Goal: Task Accomplishment & Management: Manage account settings

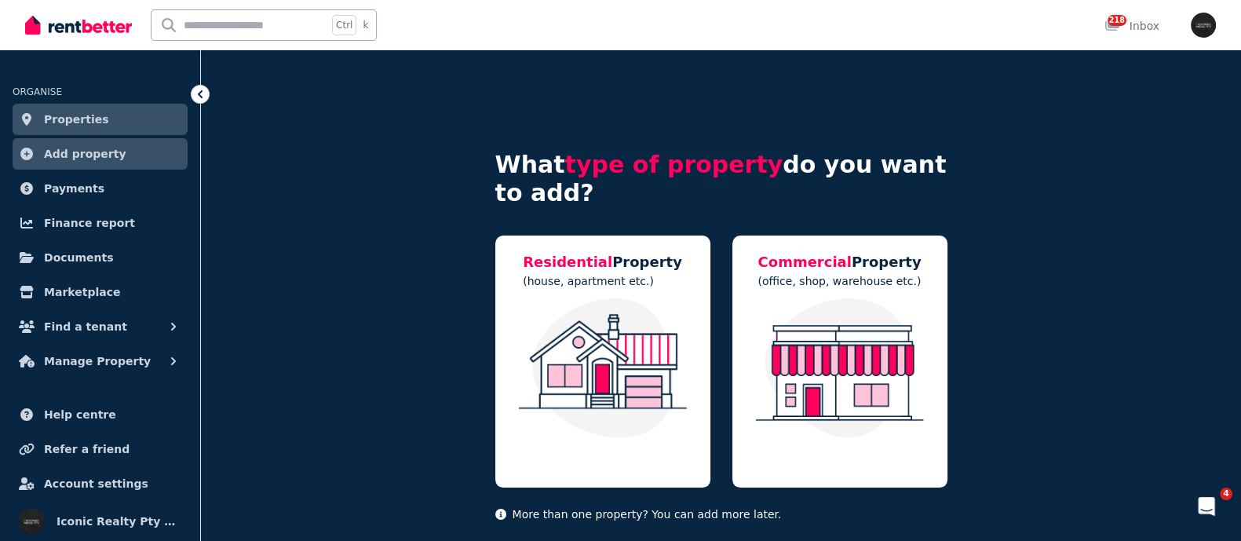
click at [77, 115] on span "Properties" at bounding box center [76, 119] width 65 height 19
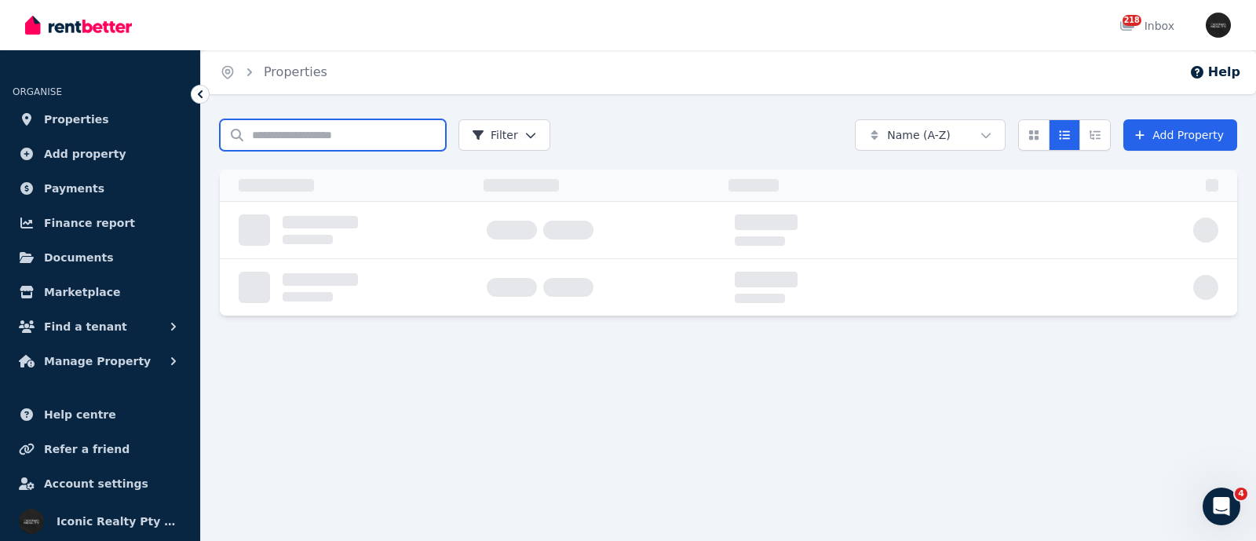
click at [267, 134] on input "Search properties" at bounding box center [333, 134] width 226 height 31
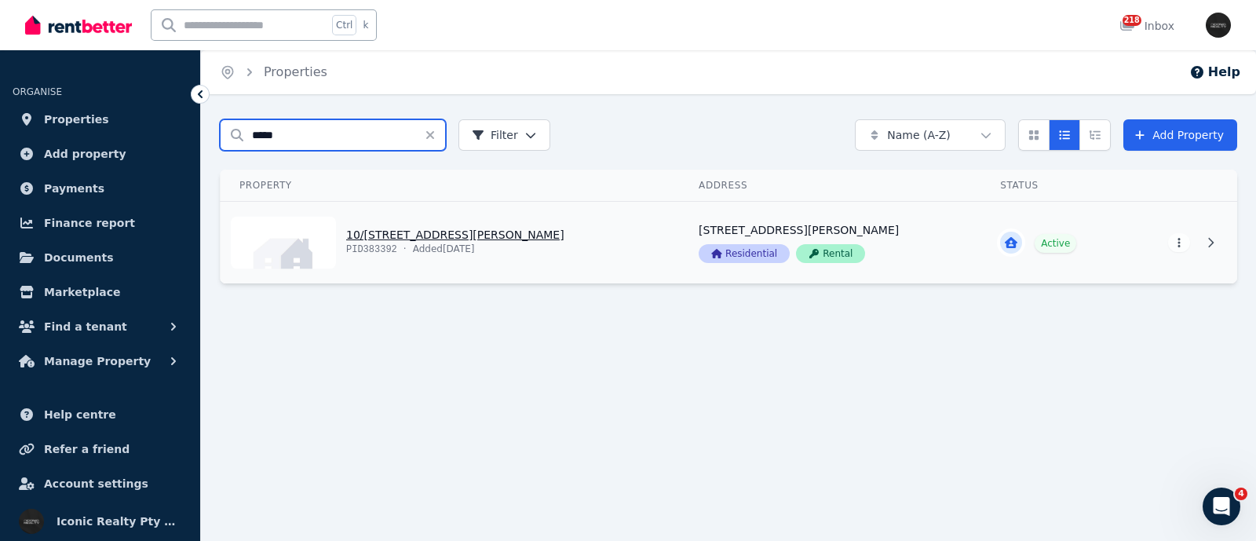
type input "*****"
click at [365, 235] on link "View property details" at bounding box center [450, 243] width 459 height 82
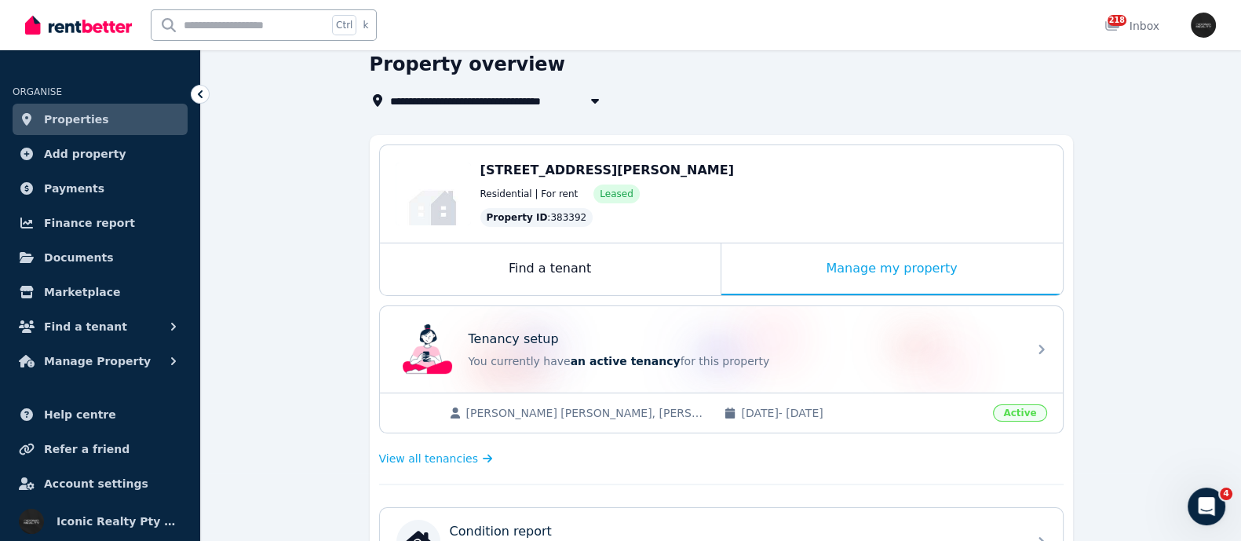
scroll to position [97, 0]
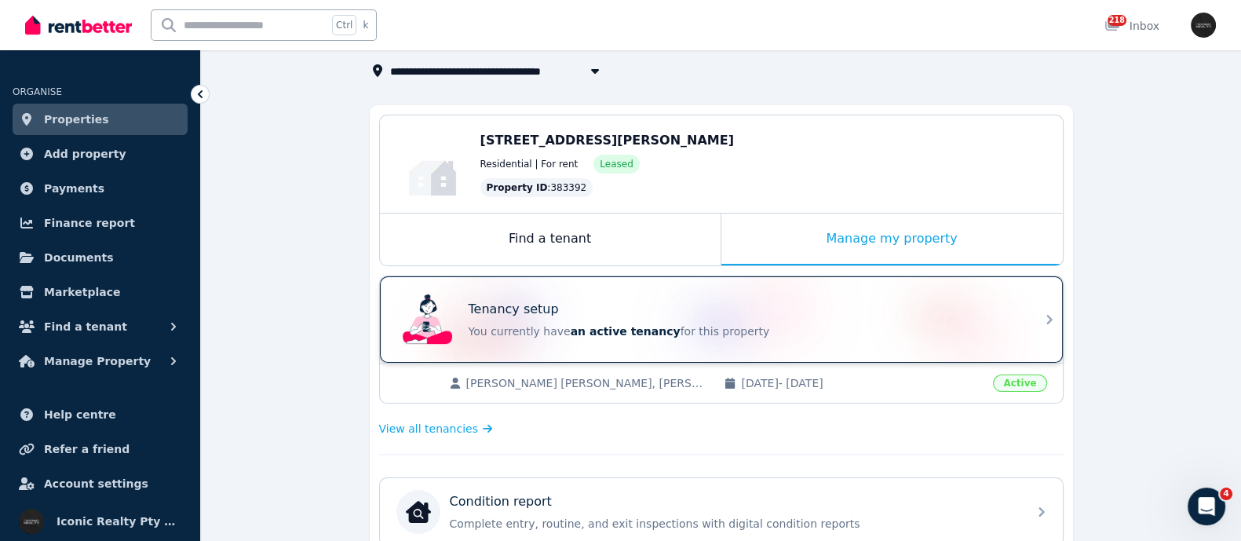
click at [570, 300] on div "Tenancy setup" at bounding box center [743, 309] width 549 height 19
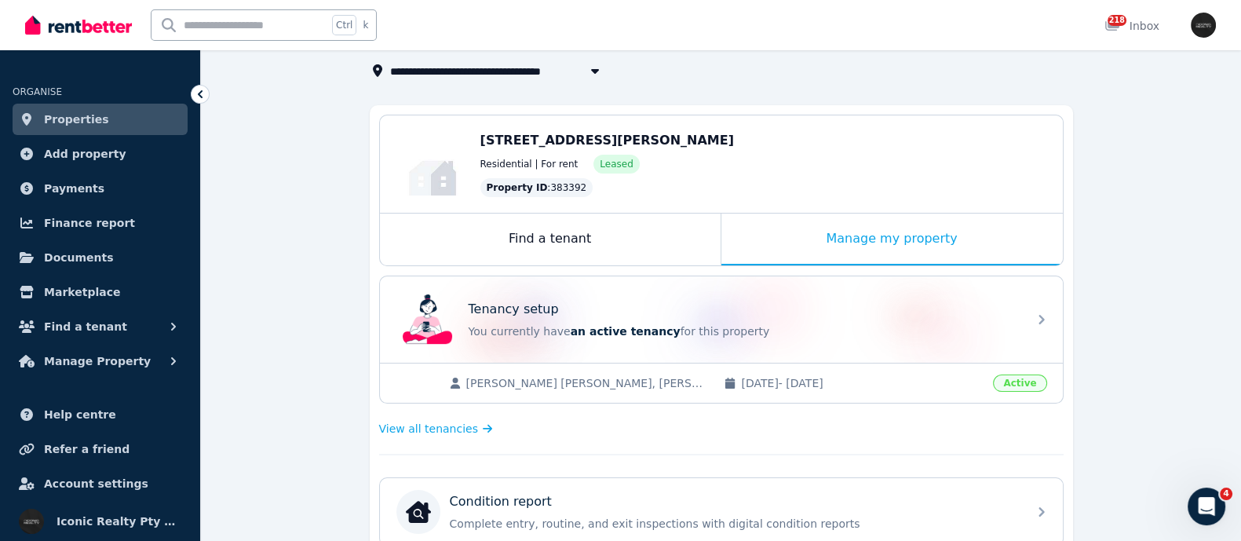
scroll to position [195, 0]
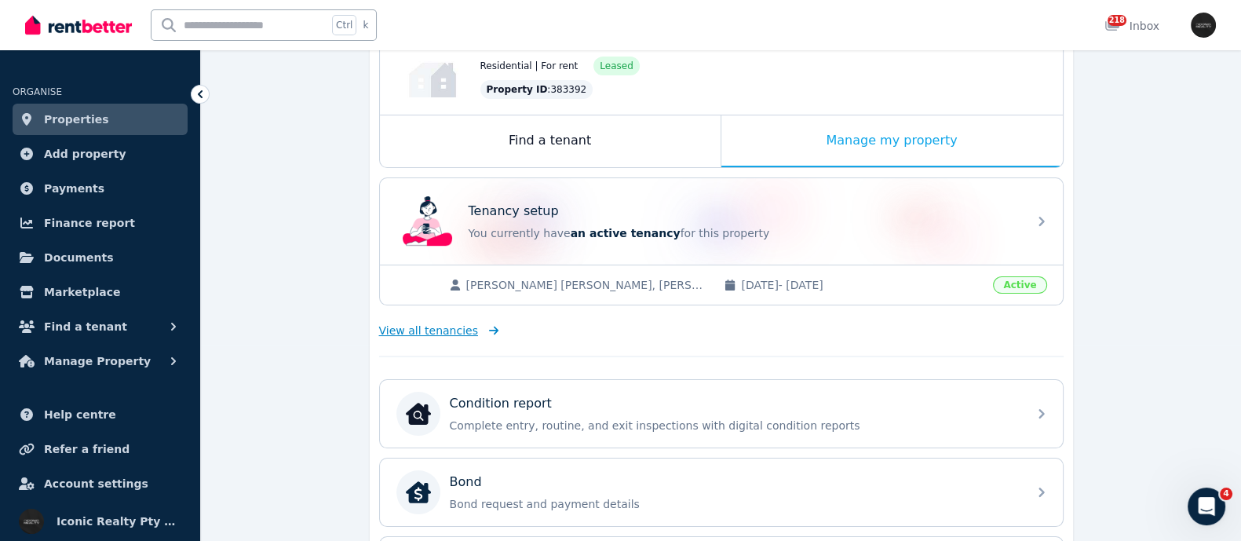
click at [401, 328] on span "View all tenancies" at bounding box center [428, 331] width 99 height 16
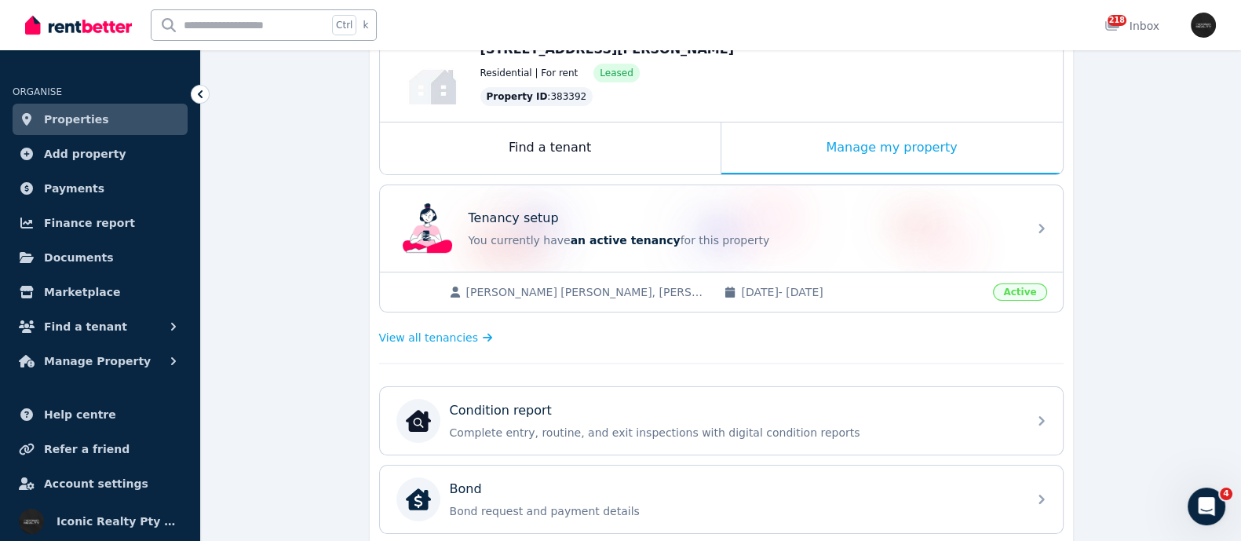
scroll to position [195, 0]
